Goal: Information Seeking & Learning: Learn about a topic

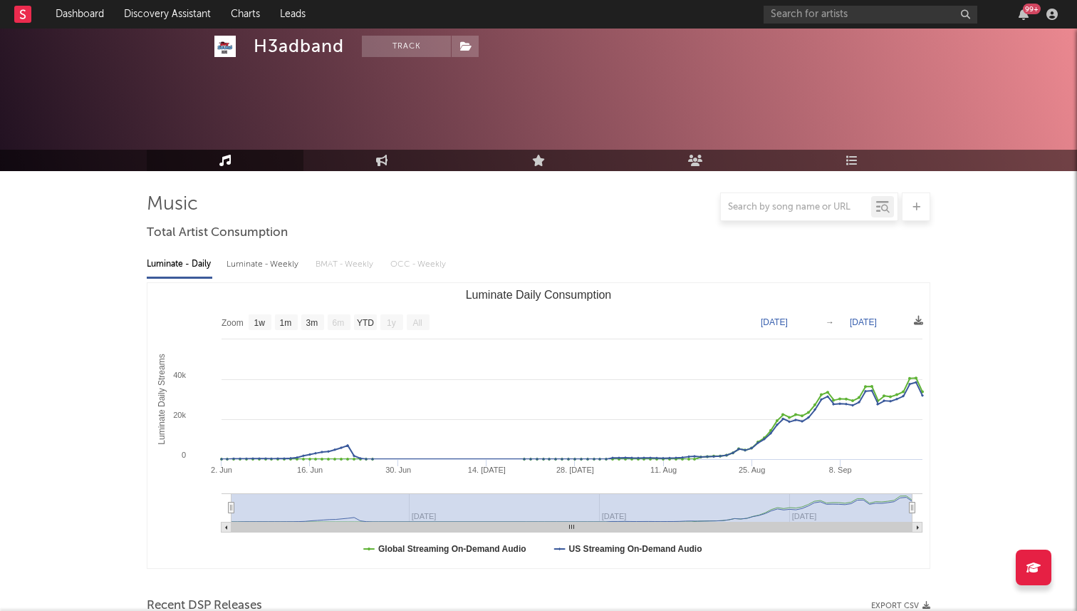
select select "1w"
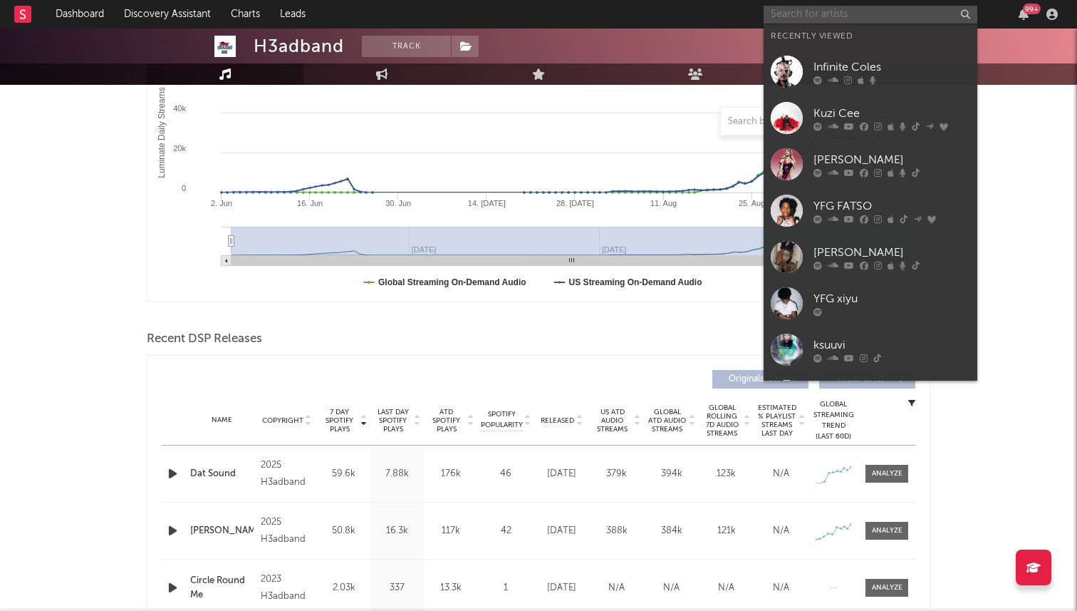
click at [792, 17] on input "text" at bounding box center [871, 15] width 214 height 18
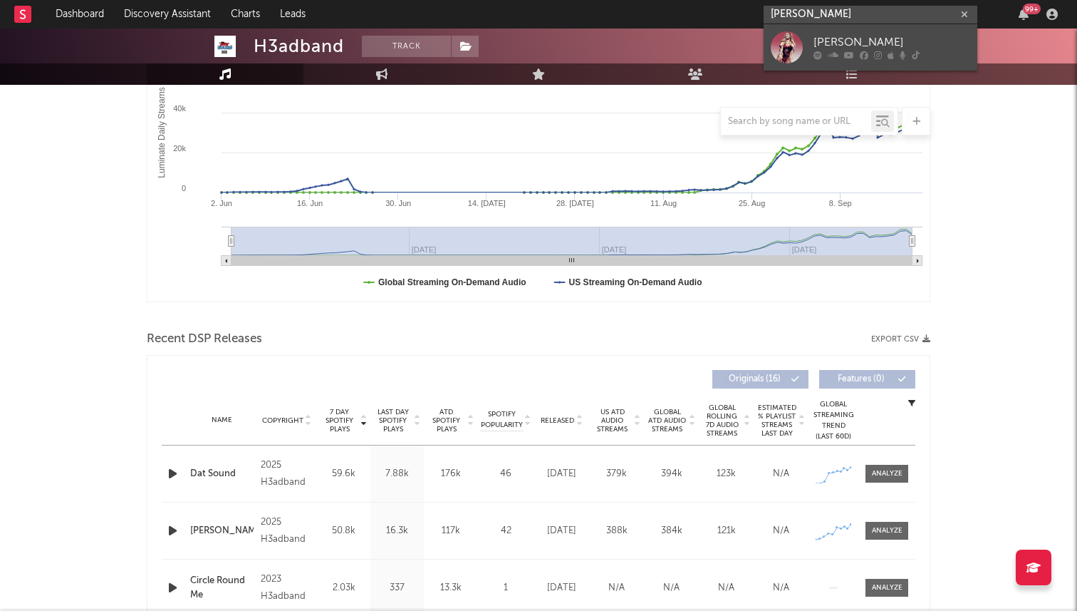
type input "[PERSON_NAME]"
click at [847, 42] on div "[PERSON_NAME]" at bounding box center [892, 42] width 157 height 17
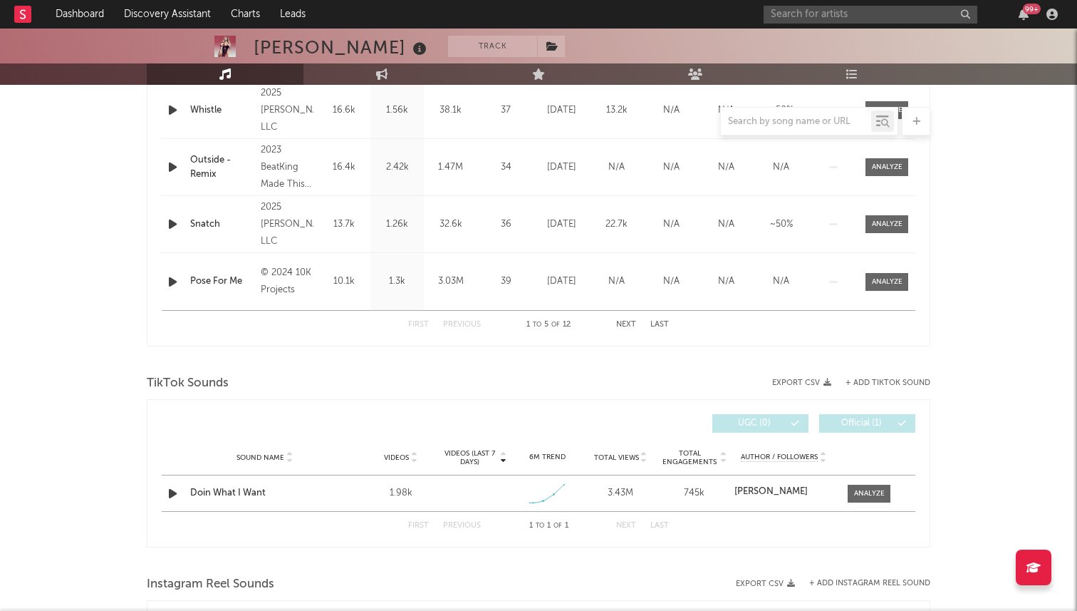
select select "1w"
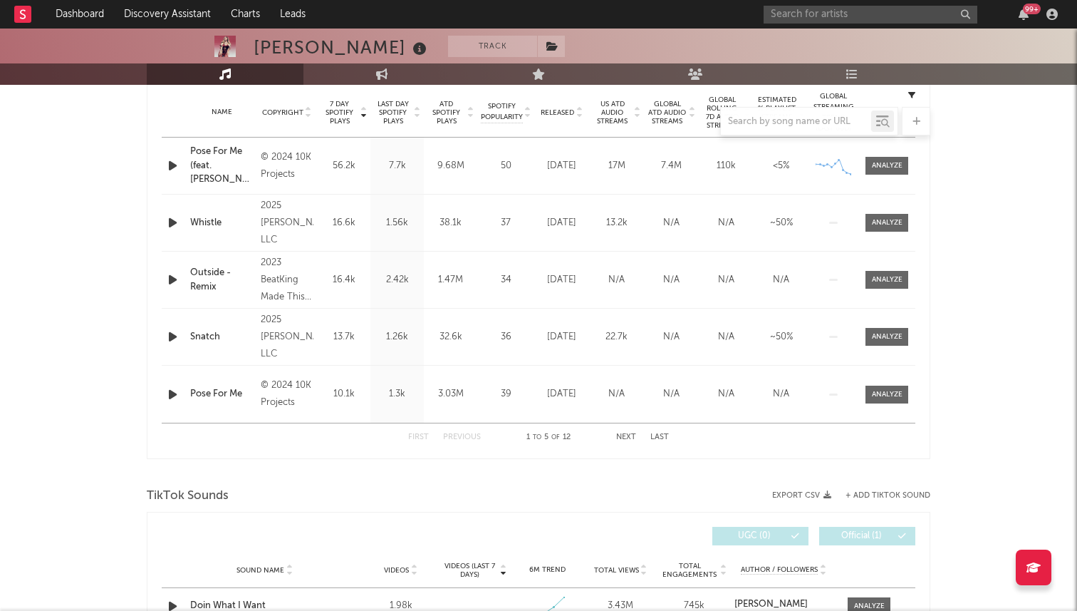
scroll to position [557, 0]
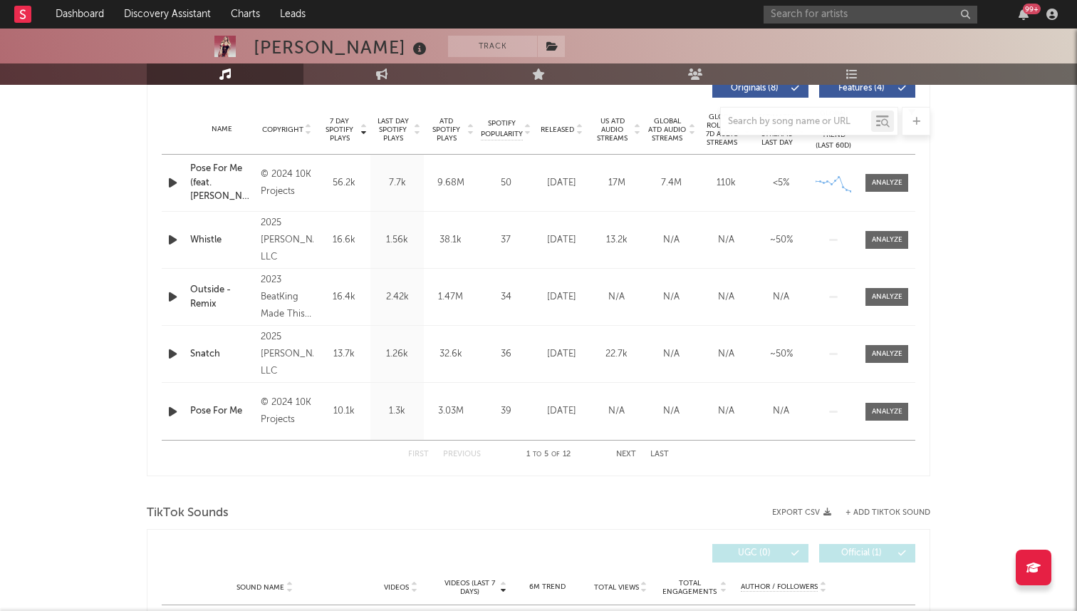
click at [628, 454] on button "Next" at bounding box center [626, 454] width 20 height 8
click at [611, 448] on div "First Previous 6 to 10 of 12 Next Last" at bounding box center [538, 454] width 261 height 28
click at [618, 449] on div "First Previous 6 to 10 of 12 Next Last" at bounding box center [538, 454] width 261 height 28
click at [631, 449] on div "First Previous 6 to 10 of 12 Next Last" at bounding box center [538, 454] width 261 height 28
click at [629, 456] on button "Next" at bounding box center [626, 454] width 20 height 8
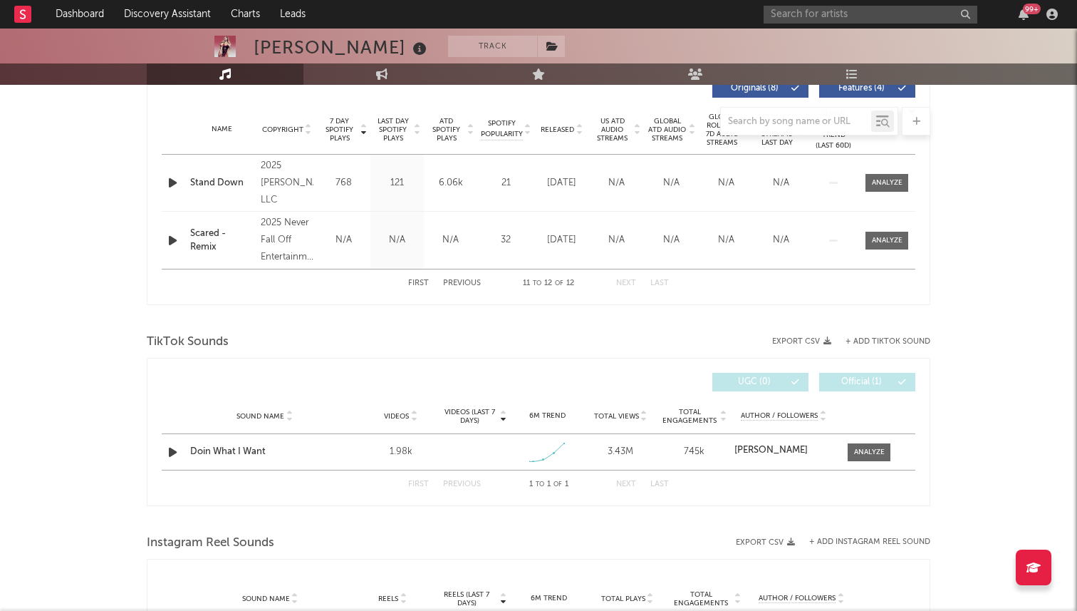
click at [465, 279] on button "Previous" at bounding box center [462, 283] width 38 height 8
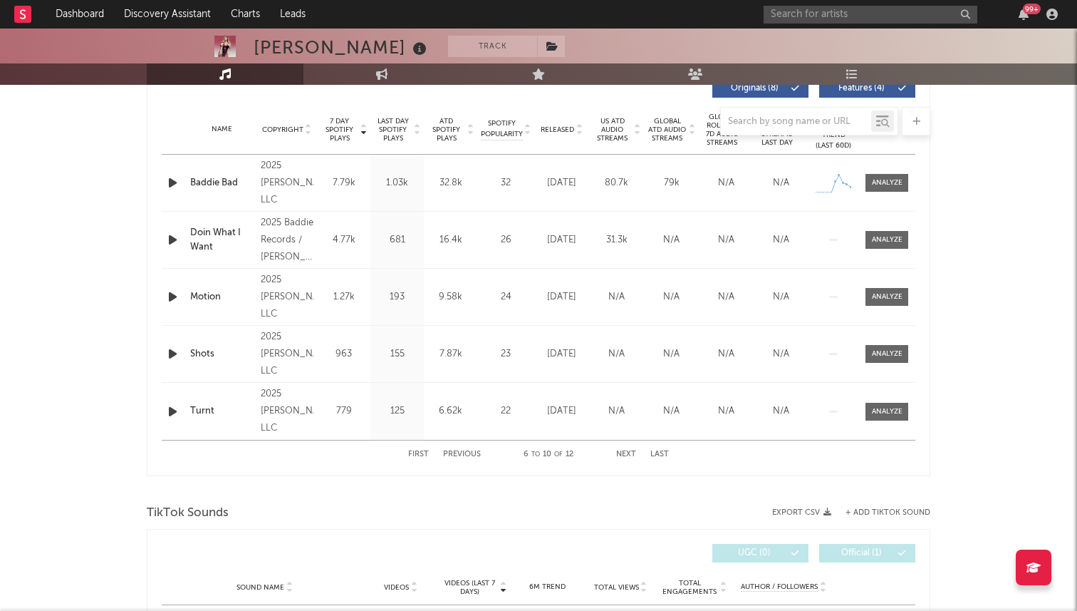
click at [456, 454] on button "Previous" at bounding box center [462, 454] width 38 height 8
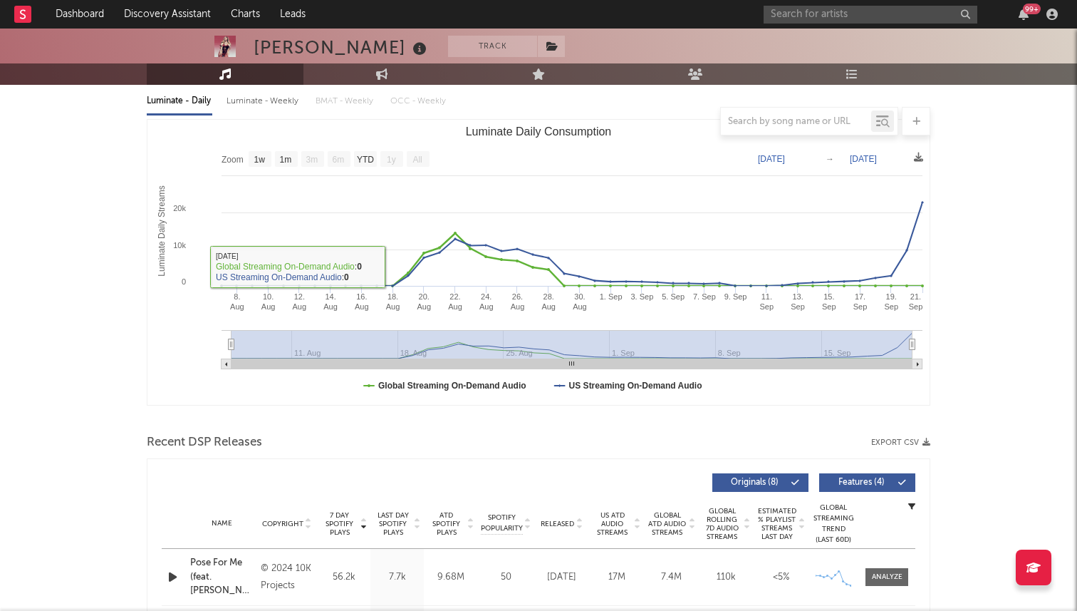
scroll to position [0, 0]
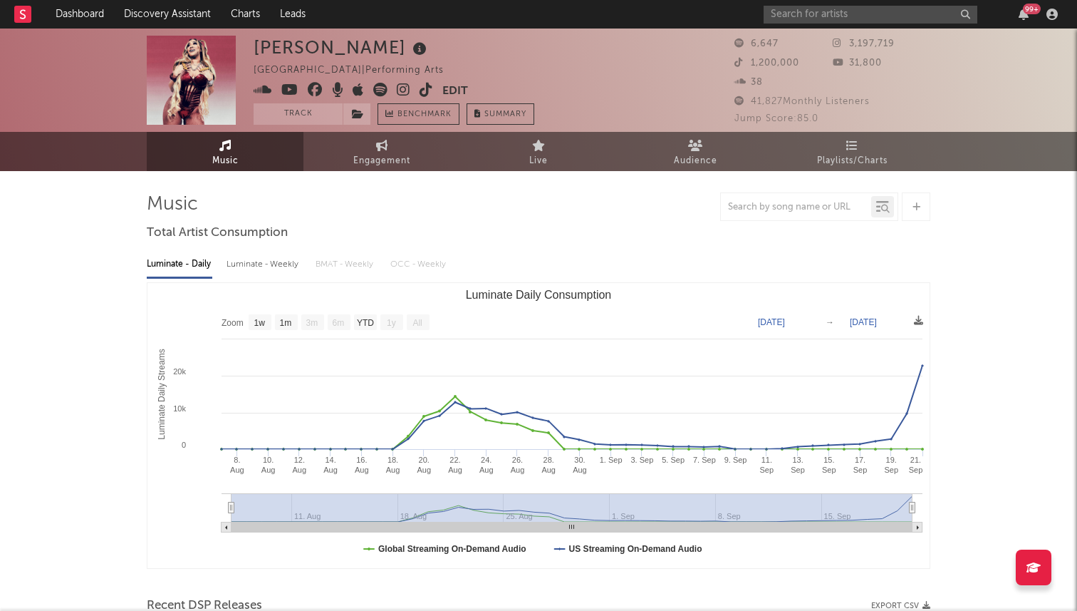
click at [378, 90] on icon at bounding box center [380, 90] width 14 height 14
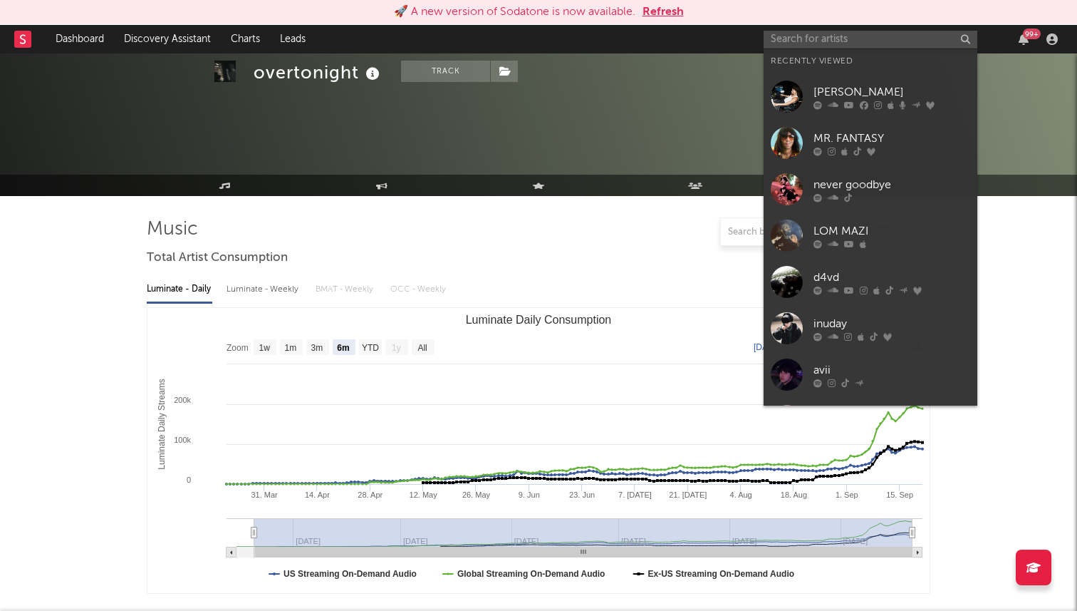
select select "6m"
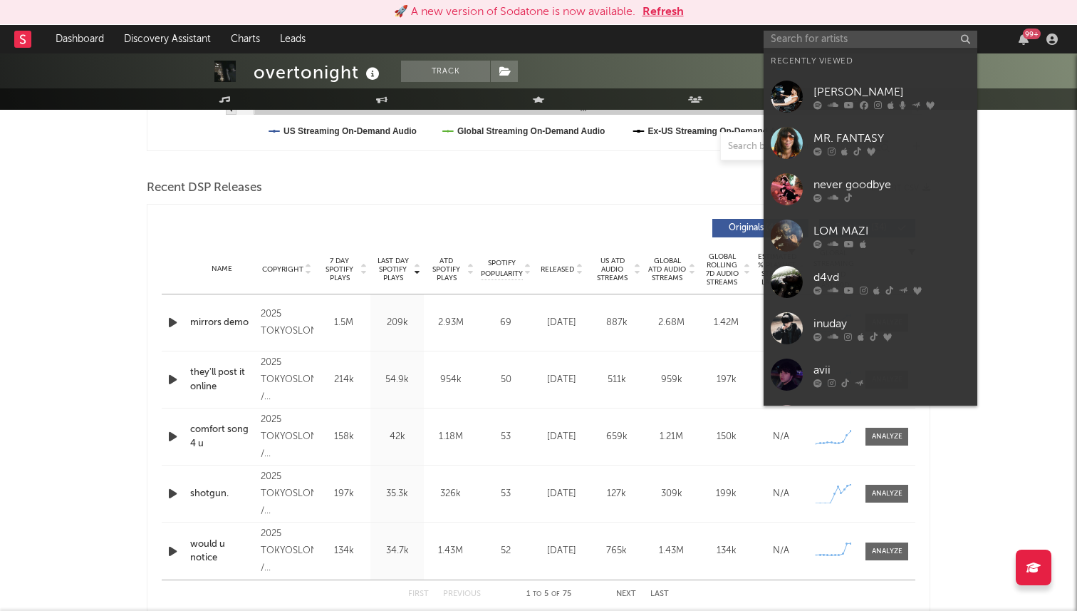
click at [681, 167] on div at bounding box center [539, 165] width 784 height 21
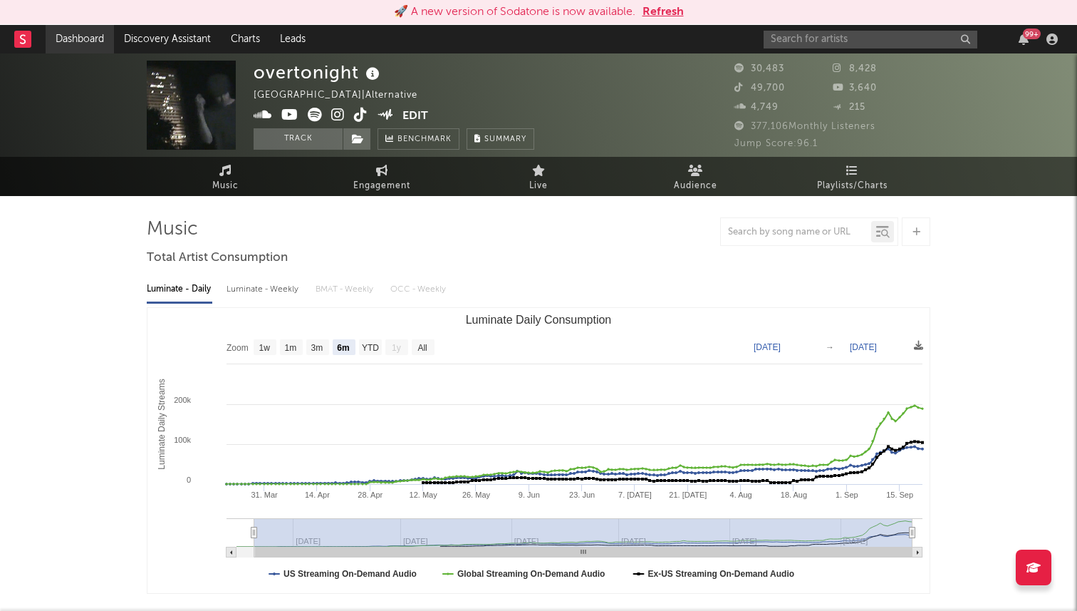
click at [71, 38] on link "Dashboard" at bounding box center [80, 39] width 68 height 29
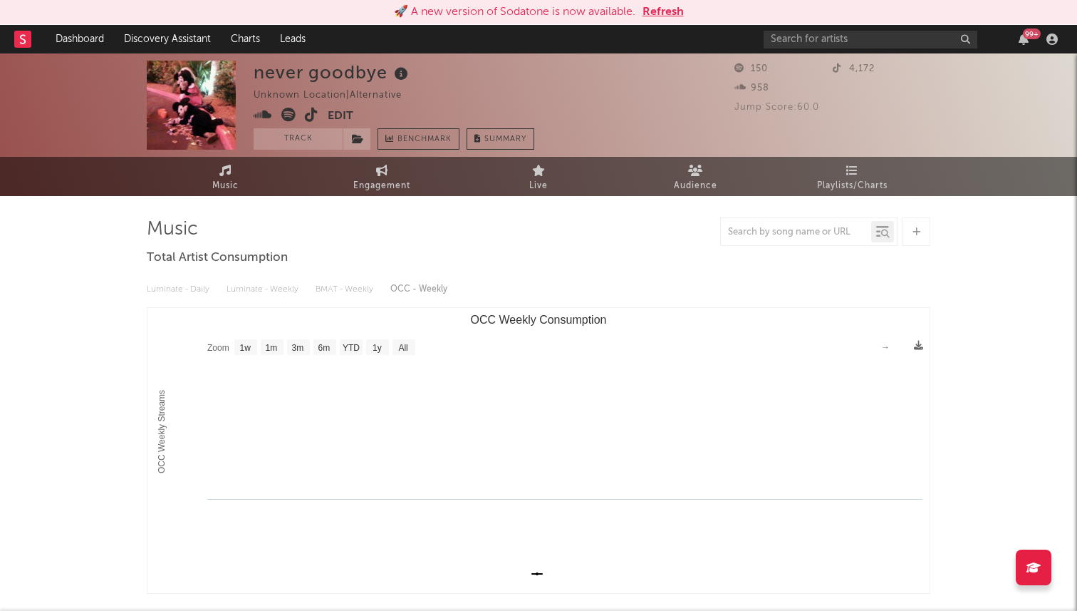
select select "1w"
click at [826, 36] on input "text" at bounding box center [871, 40] width 214 height 18
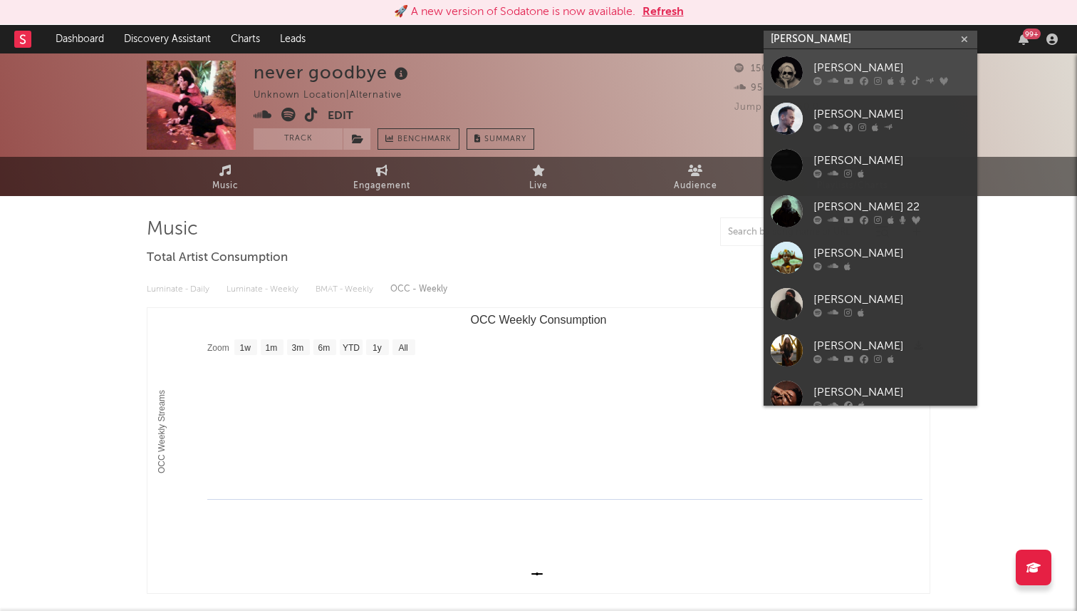
type input "ashe"
click at [832, 75] on div "Ashe" at bounding box center [892, 67] width 157 height 17
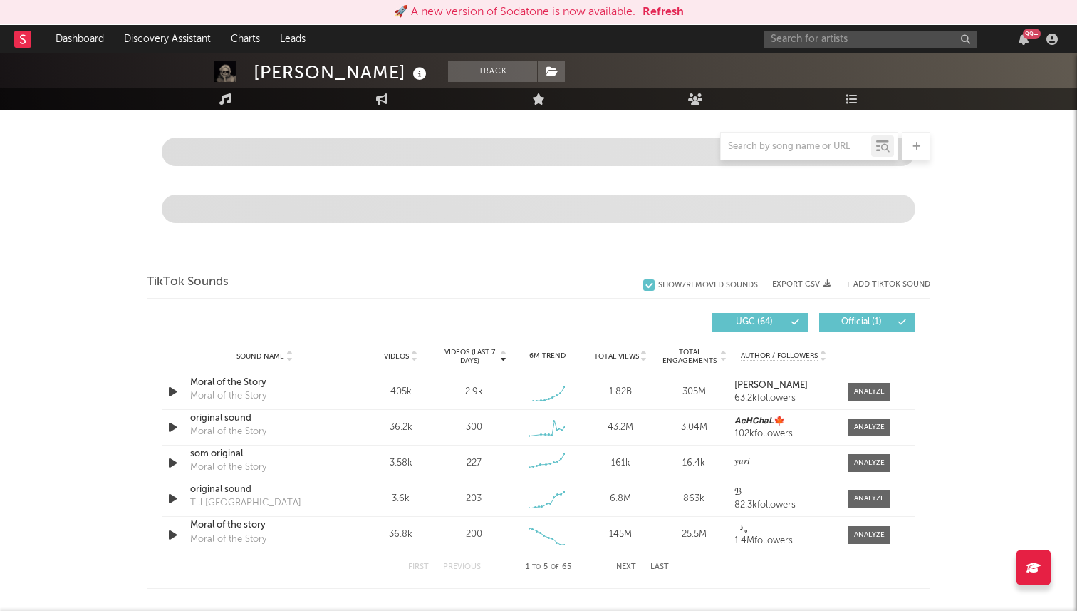
select select "6m"
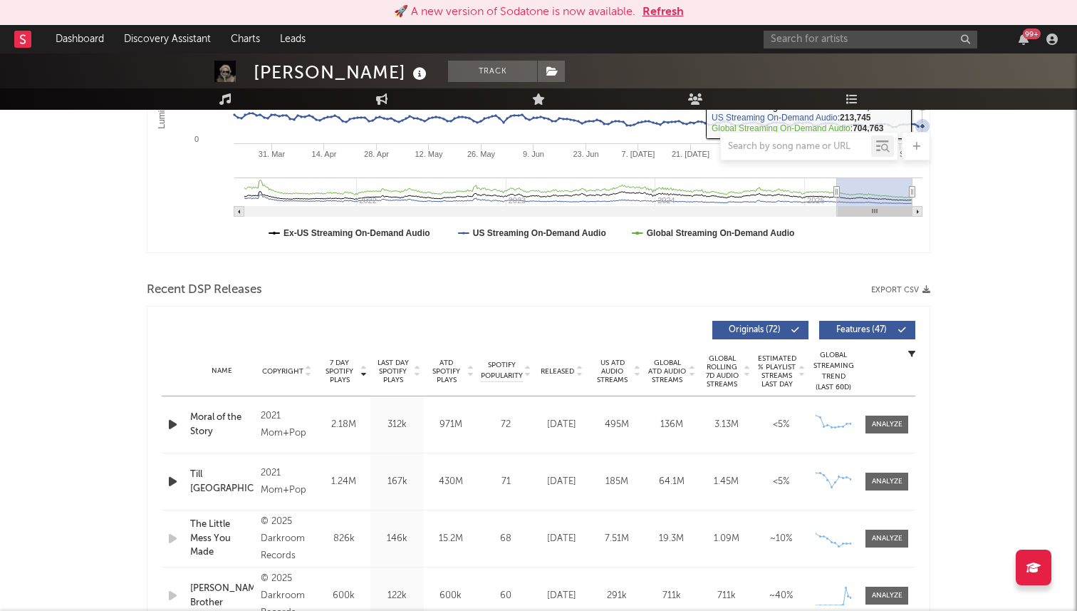
scroll to position [388, 0]
